Goal: Task Accomplishment & Management: Manage account settings

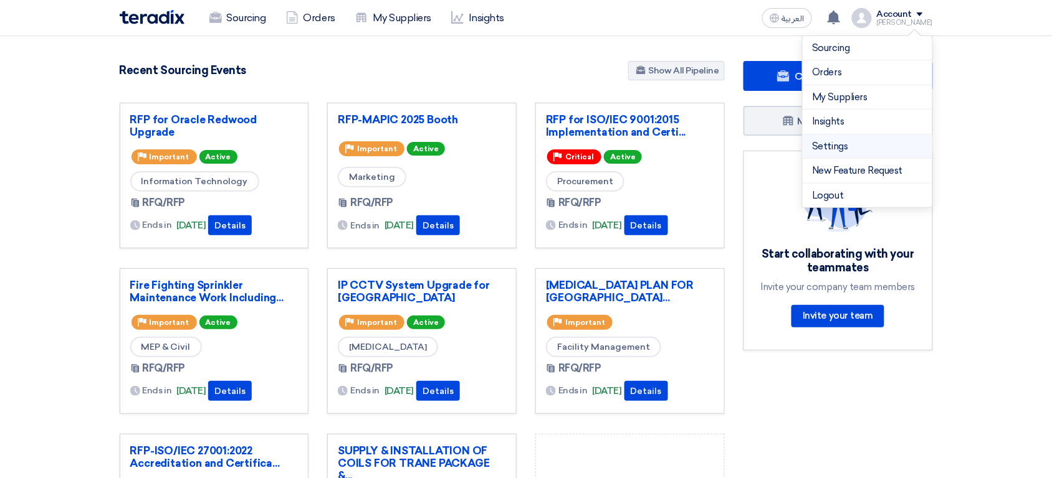
click at [860, 148] on link "Settings" at bounding box center [867, 147] width 110 height 14
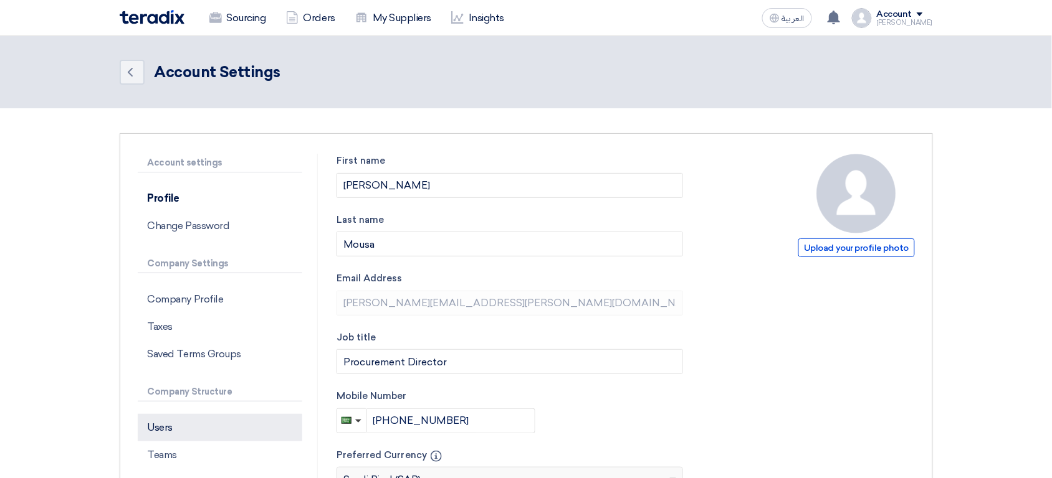
click at [168, 424] on p "Users" at bounding box center [220, 427] width 164 height 27
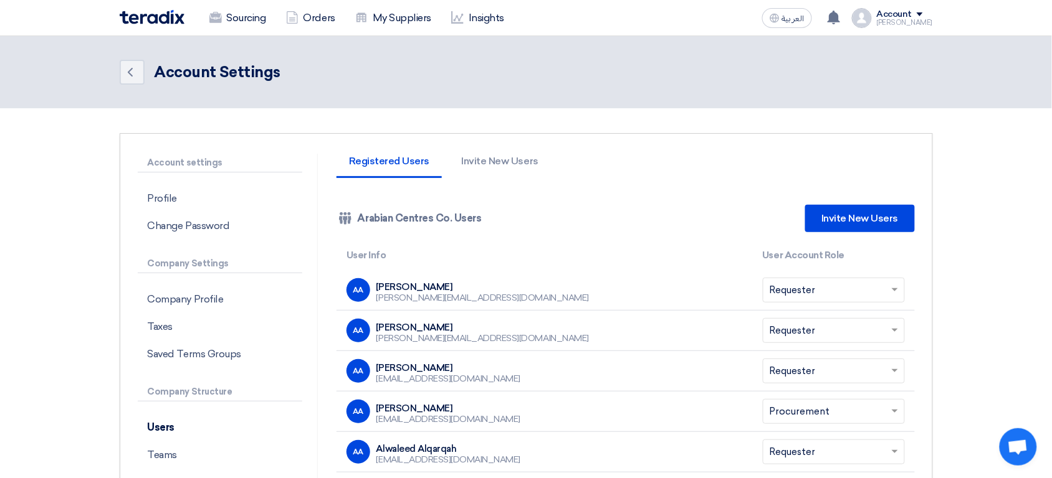
click at [929, 6] on div "العربية ع a new question for Firefighting & Fire Alarm System Maintenance Manag…" at bounding box center [845, 18] width 176 height 25
drag, startPoint x: 929, startPoint y: 6, endPoint x: 934, endPoint y: 26, distance: 20.4
click at [934, 26] on div "Sourcing Orders My Suppliers Insights العربية ع a new question for Firefighting…" at bounding box center [526, 18] width 832 height 36
click at [902, 17] on div "Account" at bounding box center [895, 14] width 36 height 11
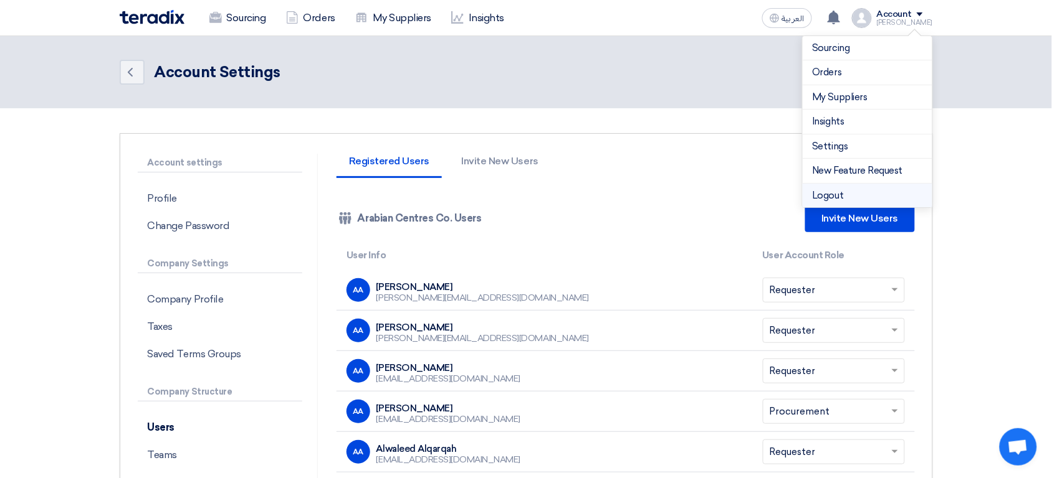
click at [842, 195] on li "Logout" at bounding box center [867, 196] width 130 height 24
